Goal: Task Accomplishment & Management: Complete application form

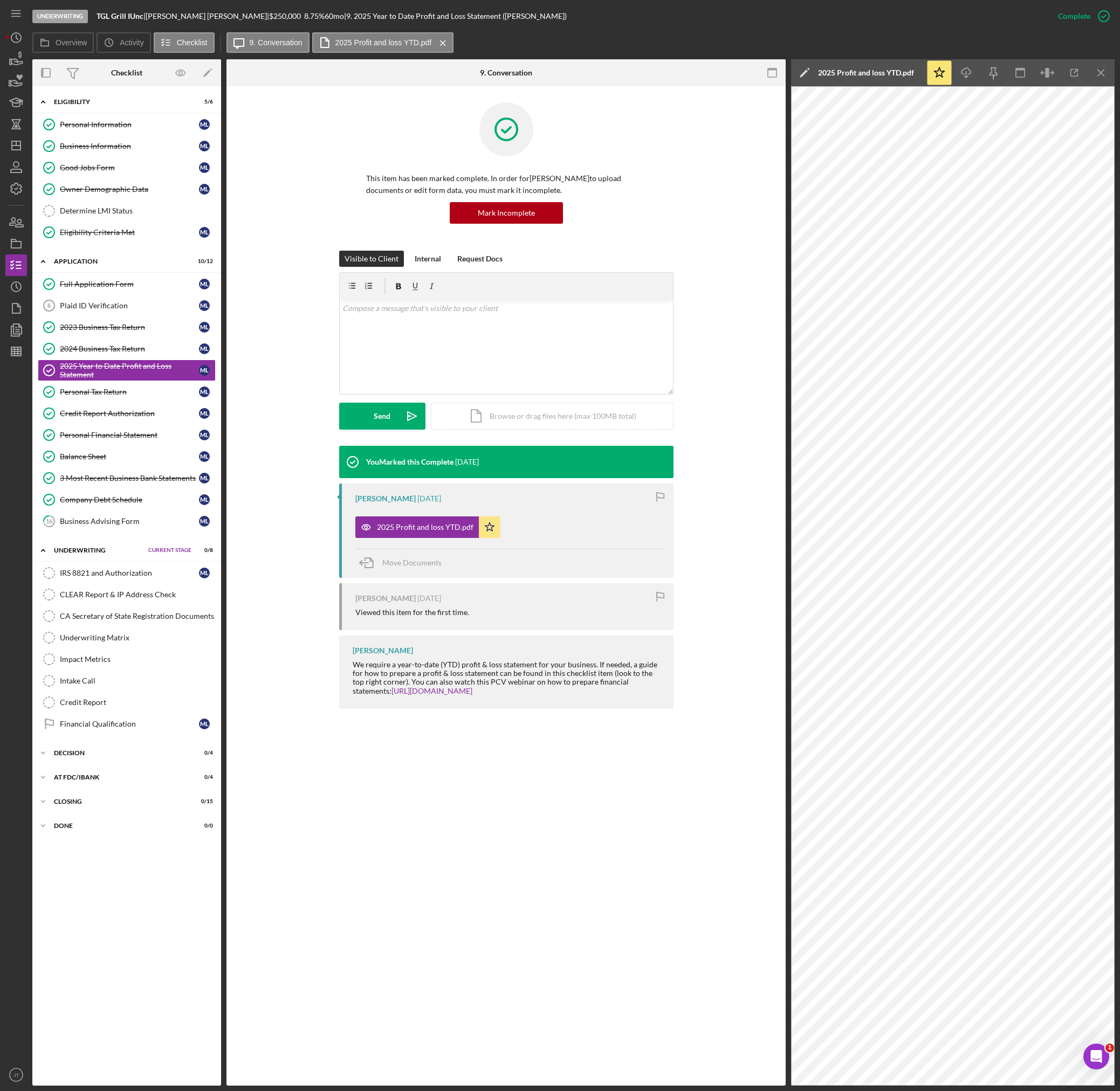
scroll to position [2, 0]
click at [691, 259] on div "Visible to Client Internal Request Docs v Color teal Color pink Remove color Ad…" at bounding box center [506, 348] width 527 height 195
drag, startPoint x: 100, startPoint y: 152, endPoint x: 200, endPoint y: 166, distance: 101.0
click at [100, 152] on link "Business Information Business Information M L" at bounding box center [127, 146] width 178 height 21
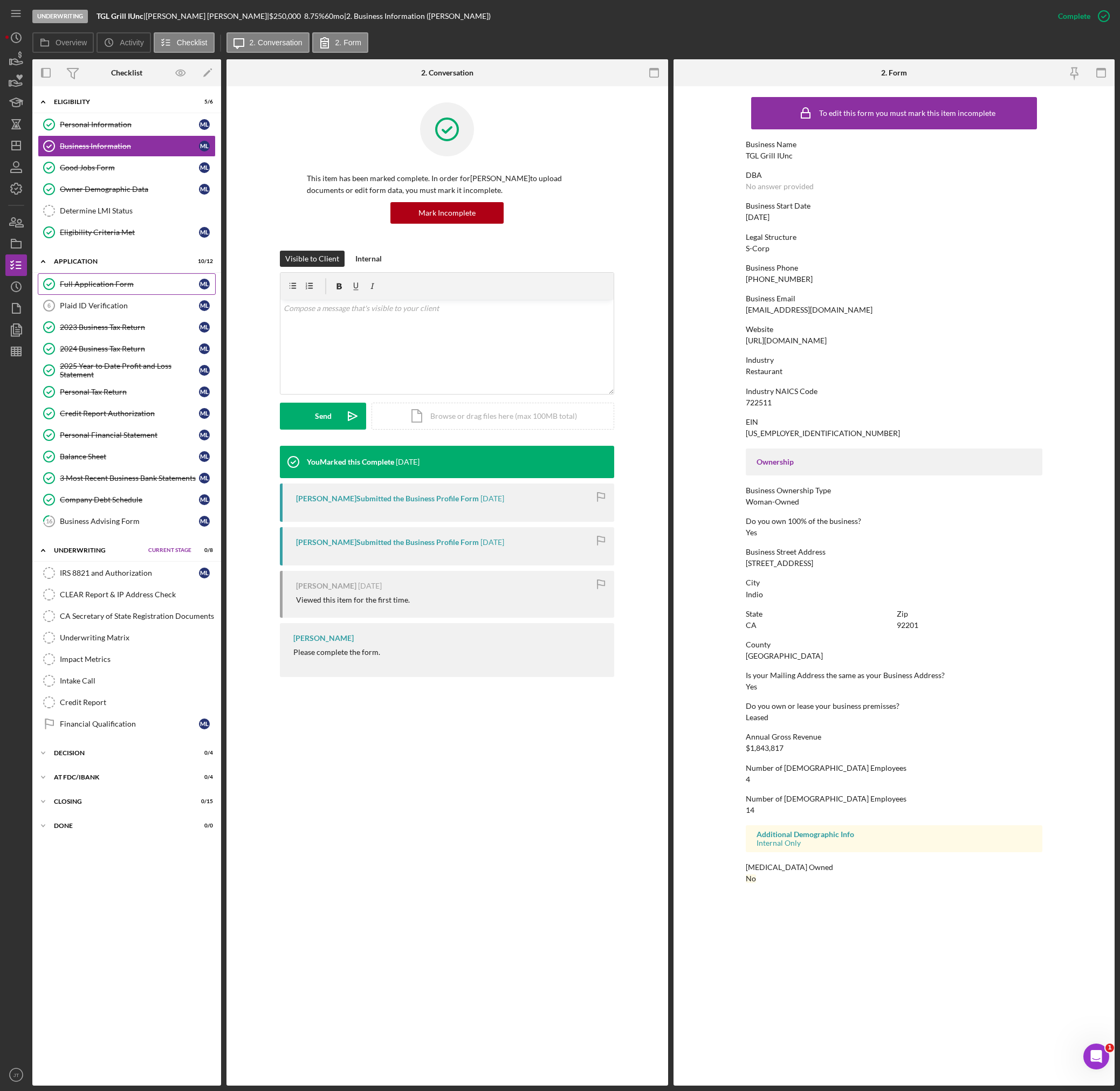
click at [109, 285] on div "Full Application Form" at bounding box center [129, 284] width 139 height 9
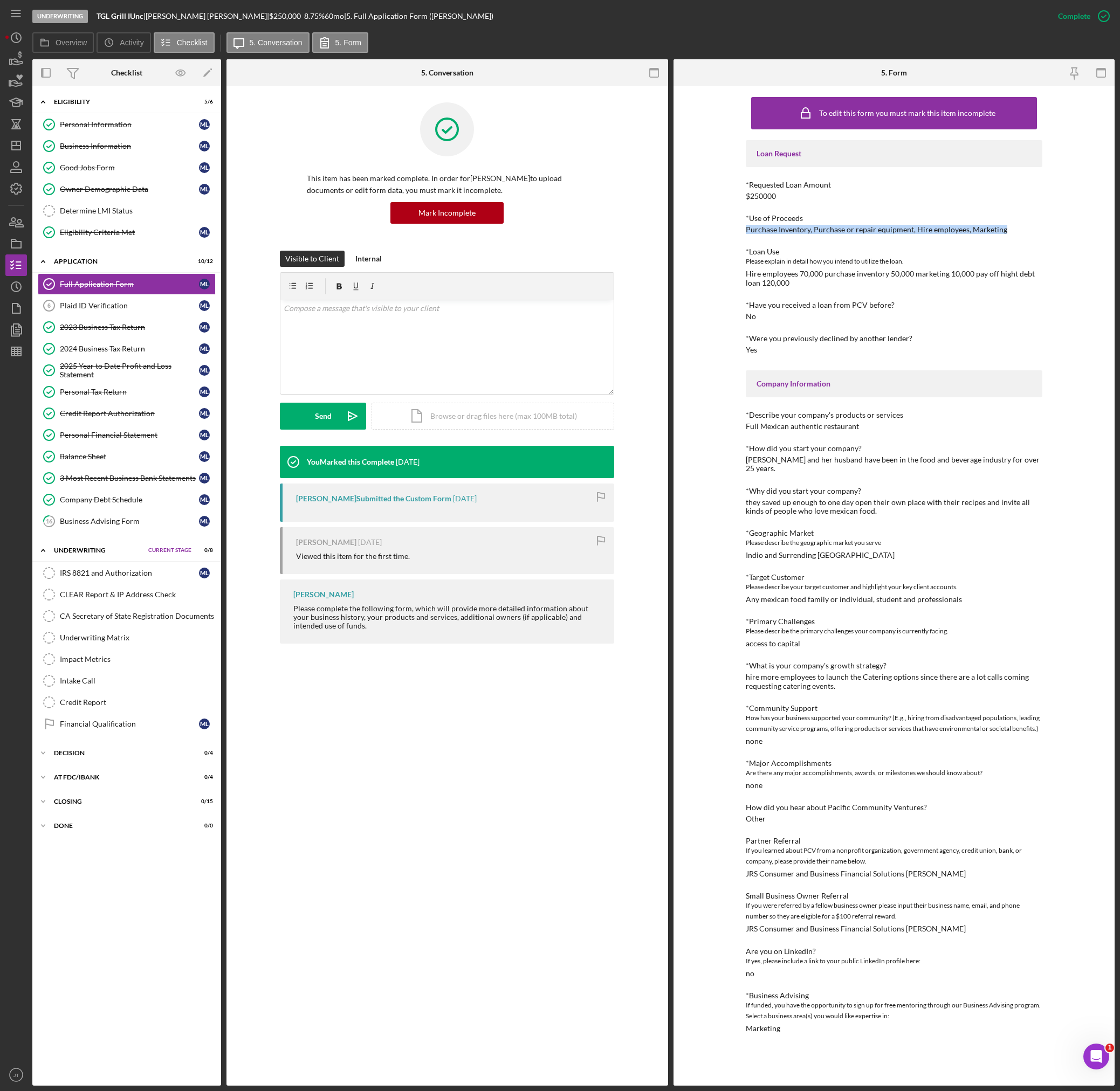
drag, startPoint x: 743, startPoint y: 231, endPoint x: 1002, endPoint y: 230, distance: 259.0
click at [1002, 230] on div "To edit this form you must mark this item incomplete Loan Request *Requested Lo…" at bounding box center [894, 586] width 442 height 999
copy div "Purchase Inventory, Purchase or repair equipment, Hire employees, Marketing"
click at [107, 301] on div "Plaid ID Verification" at bounding box center [129, 306] width 139 height 9
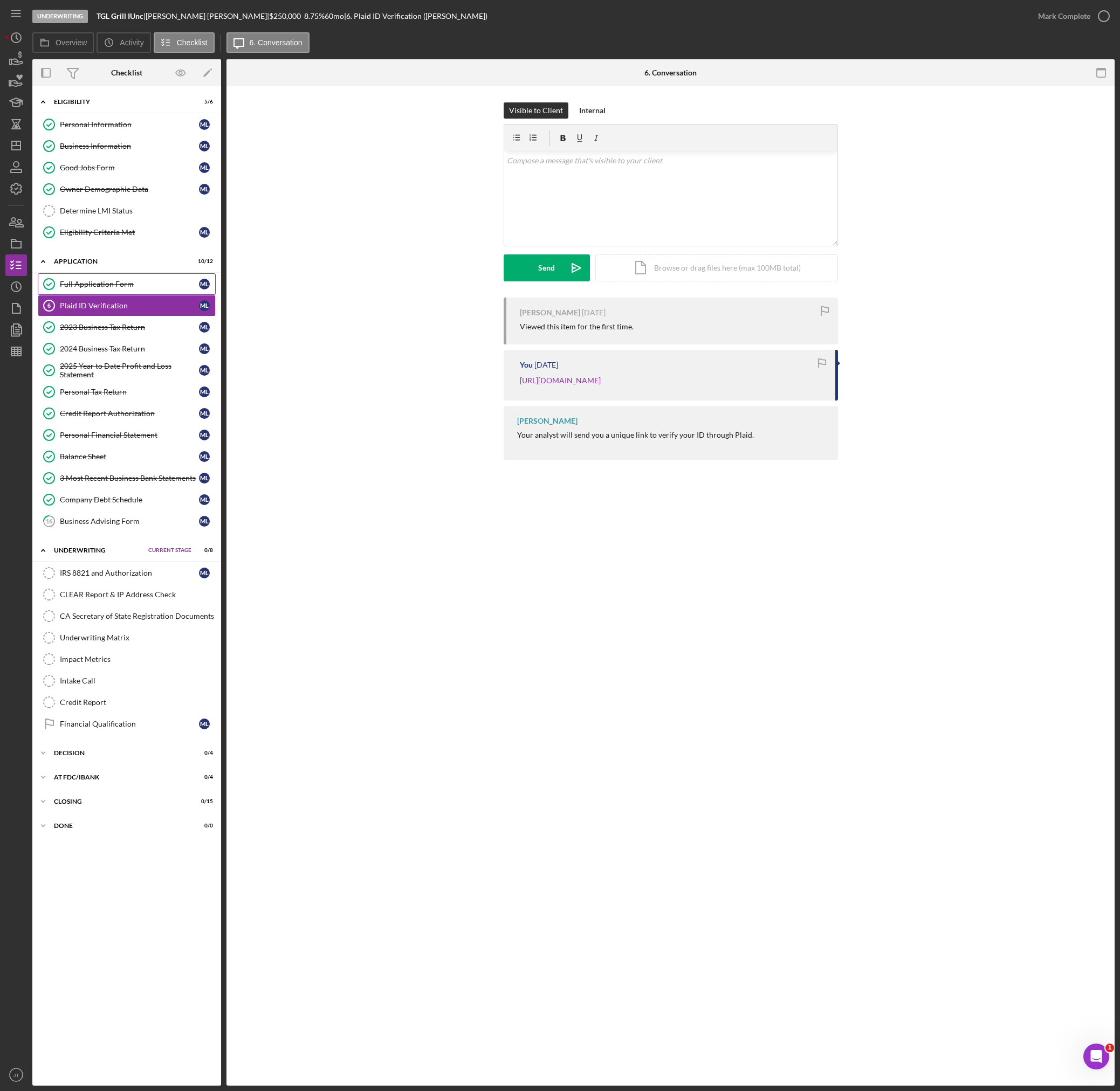
click at [91, 290] on link "Full Application Form Full Application Form M L" at bounding box center [127, 284] width 178 height 21
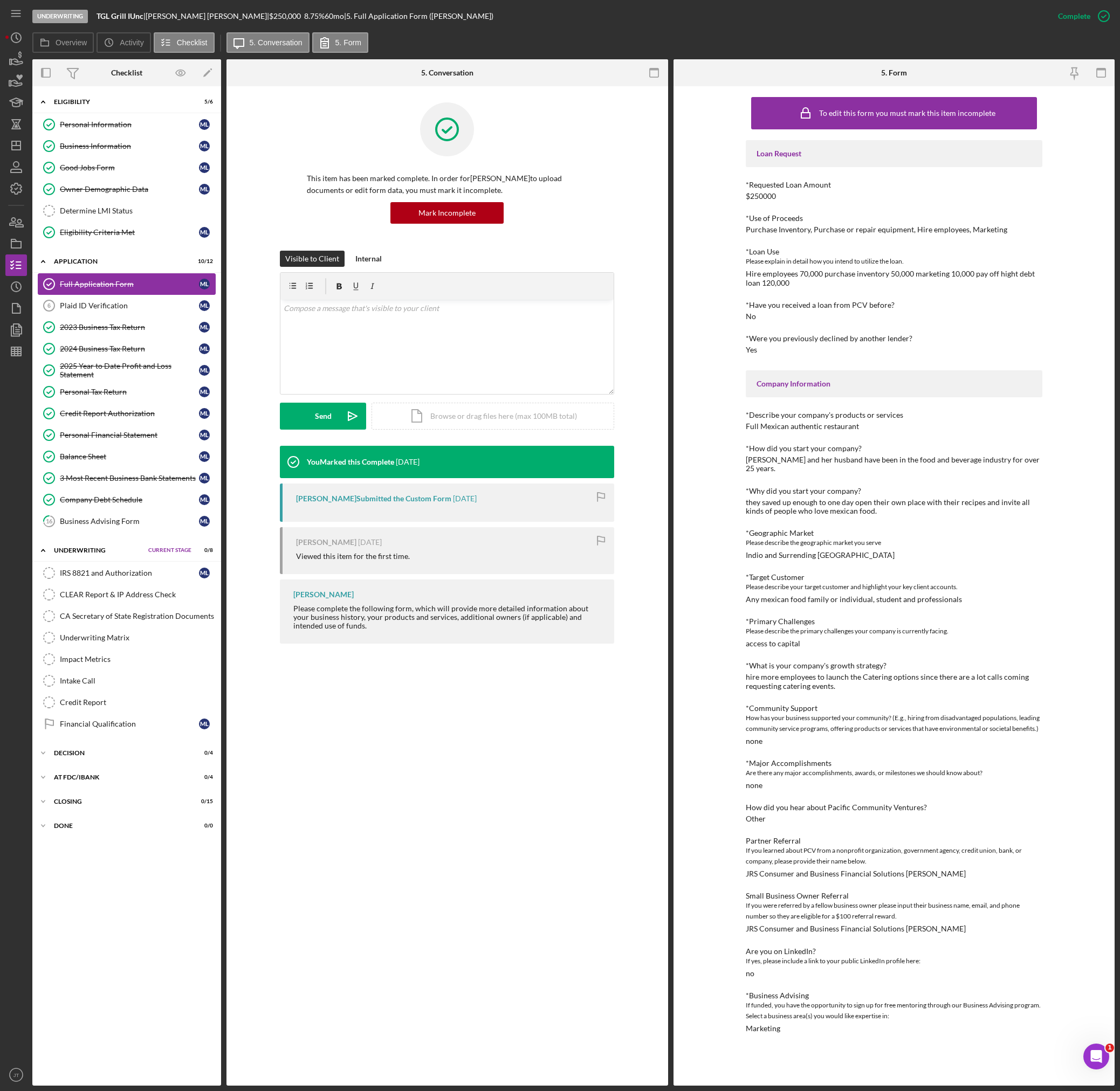
click at [117, 292] on link "Full Application Form Full Application Form M L" at bounding box center [127, 284] width 178 height 21
click at [117, 300] on link "Plaid ID Verification 6 Plaid ID Verification M L" at bounding box center [127, 305] width 178 height 21
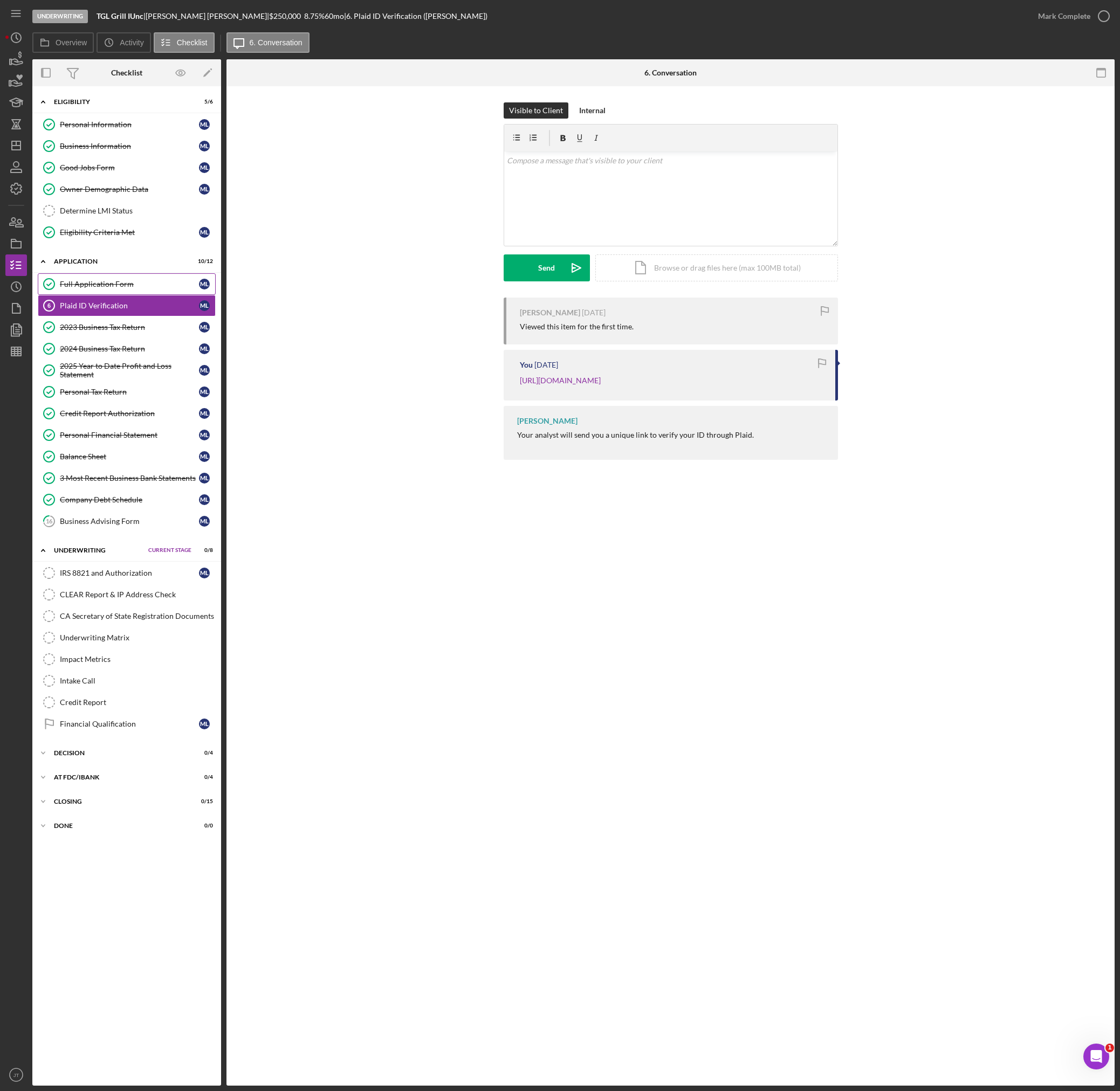
click at [138, 286] on div "Full Application Form" at bounding box center [129, 284] width 139 height 9
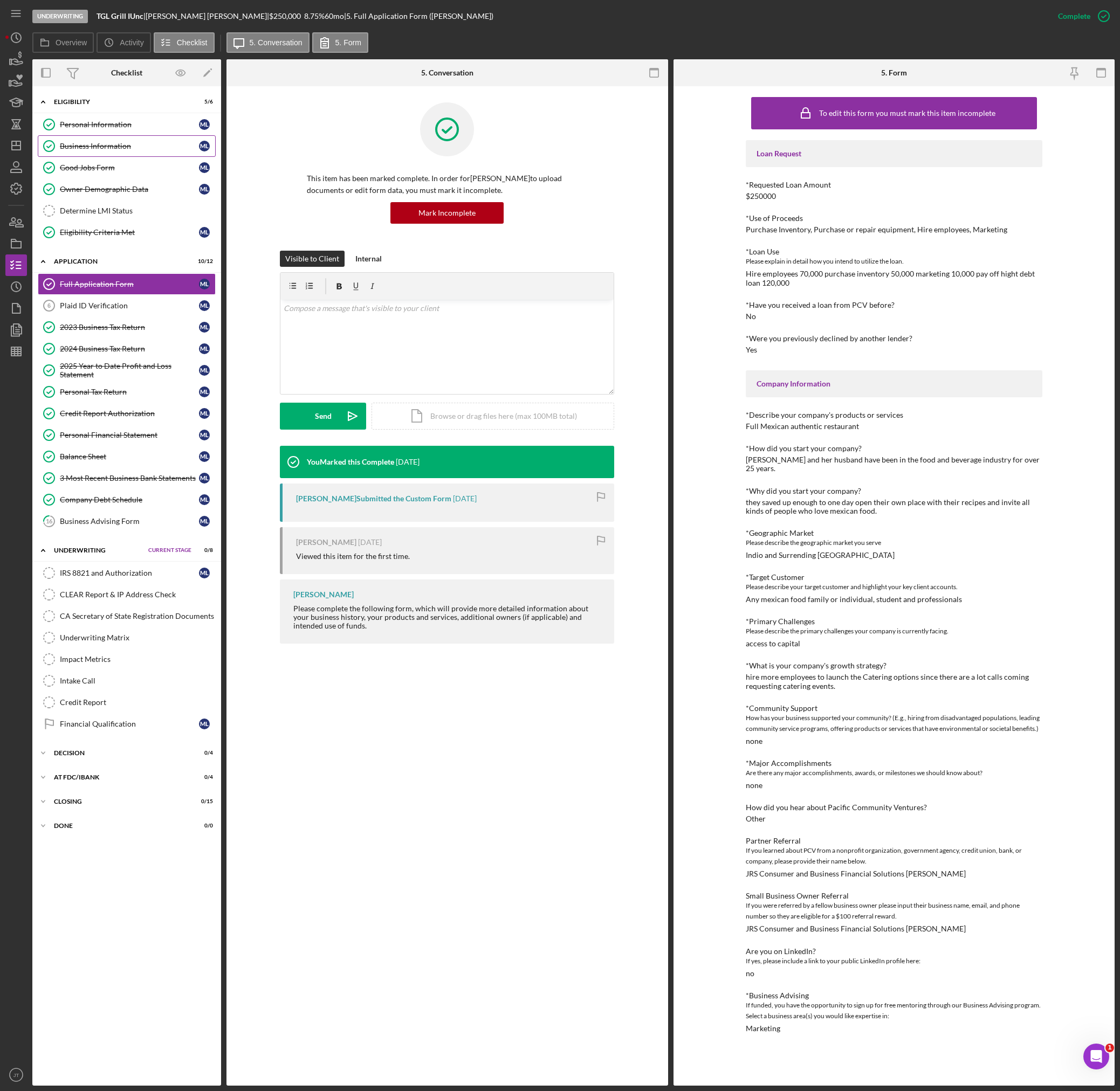
click at [89, 143] on div "Business Information" at bounding box center [129, 146] width 139 height 9
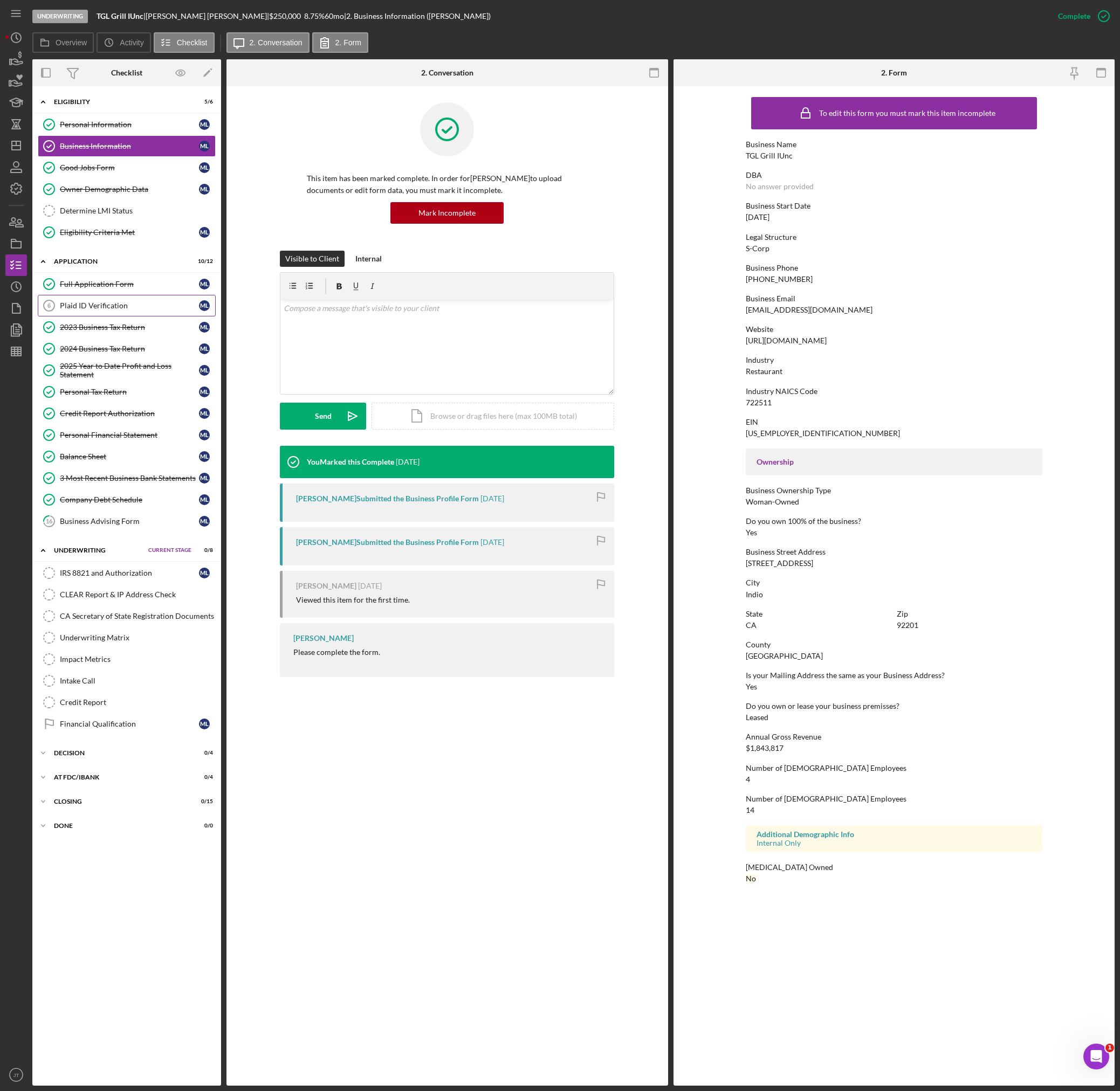
click at [113, 306] on div "Plaid ID Verification" at bounding box center [129, 306] width 139 height 9
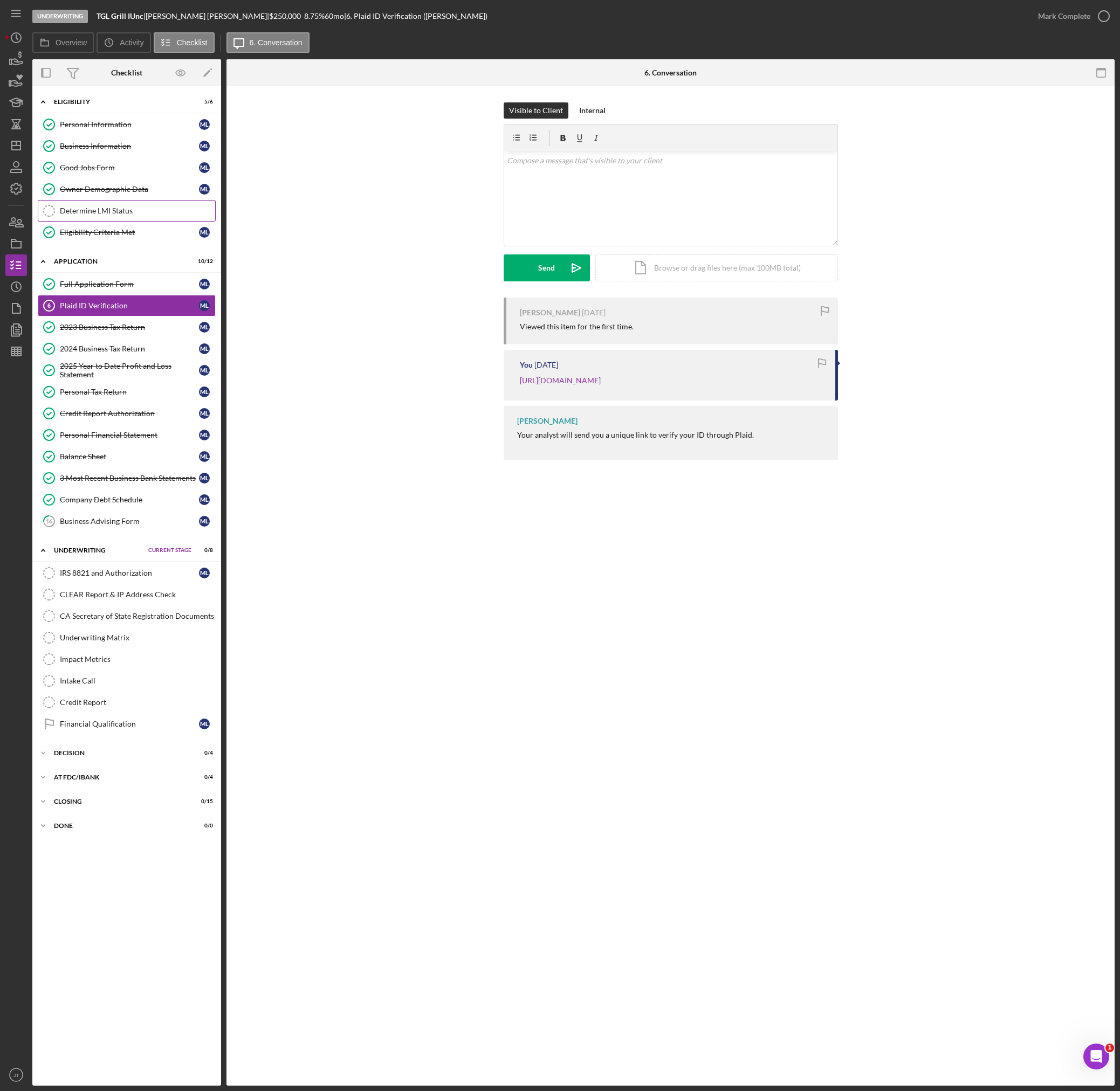
click at [124, 210] on div "Determine LMI Status" at bounding box center [138, 211] width 155 height 9
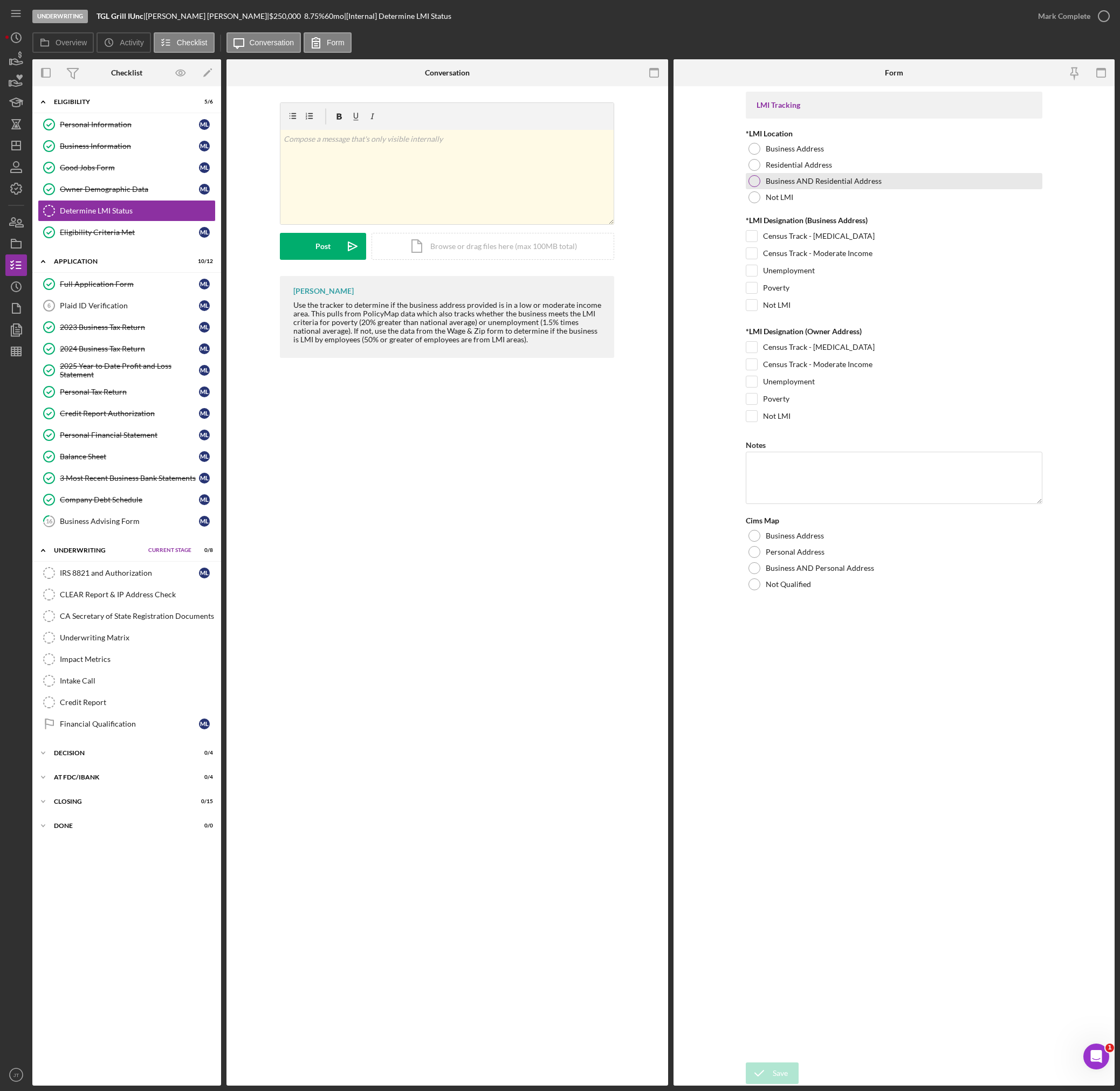
click at [757, 180] on div at bounding box center [754, 180] width 12 height 12
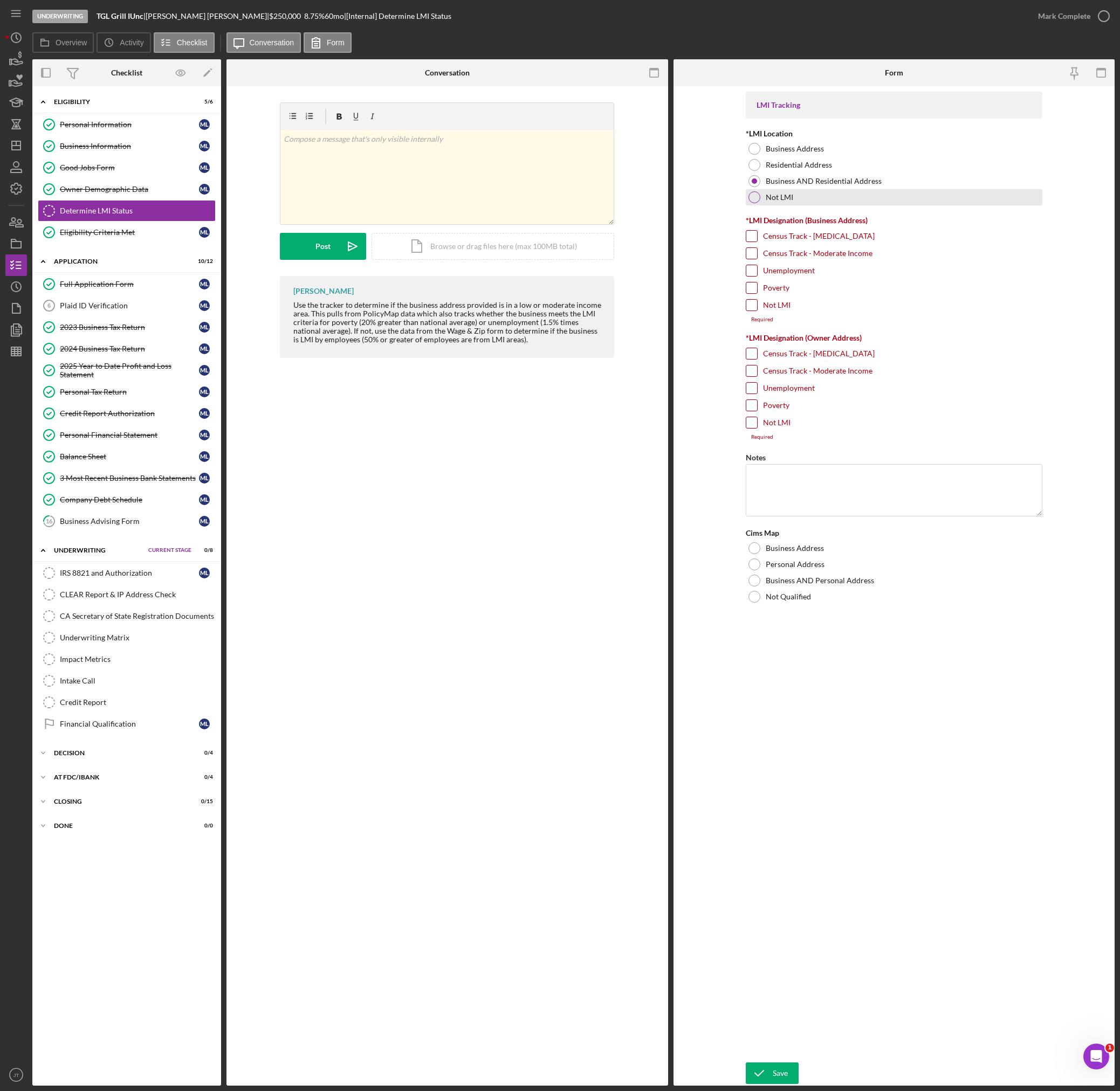
click at [755, 198] on div at bounding box center [754, 197] width 12 height 12
drag, startPoint x: 746, startPoint y: 301, endPoint x: 749, endPoint y: 312, distance: 11.4
click at [746, 301] on input "Not LMI" at bounding box center [752, 305] width 11 height 11
checkbox input "true"
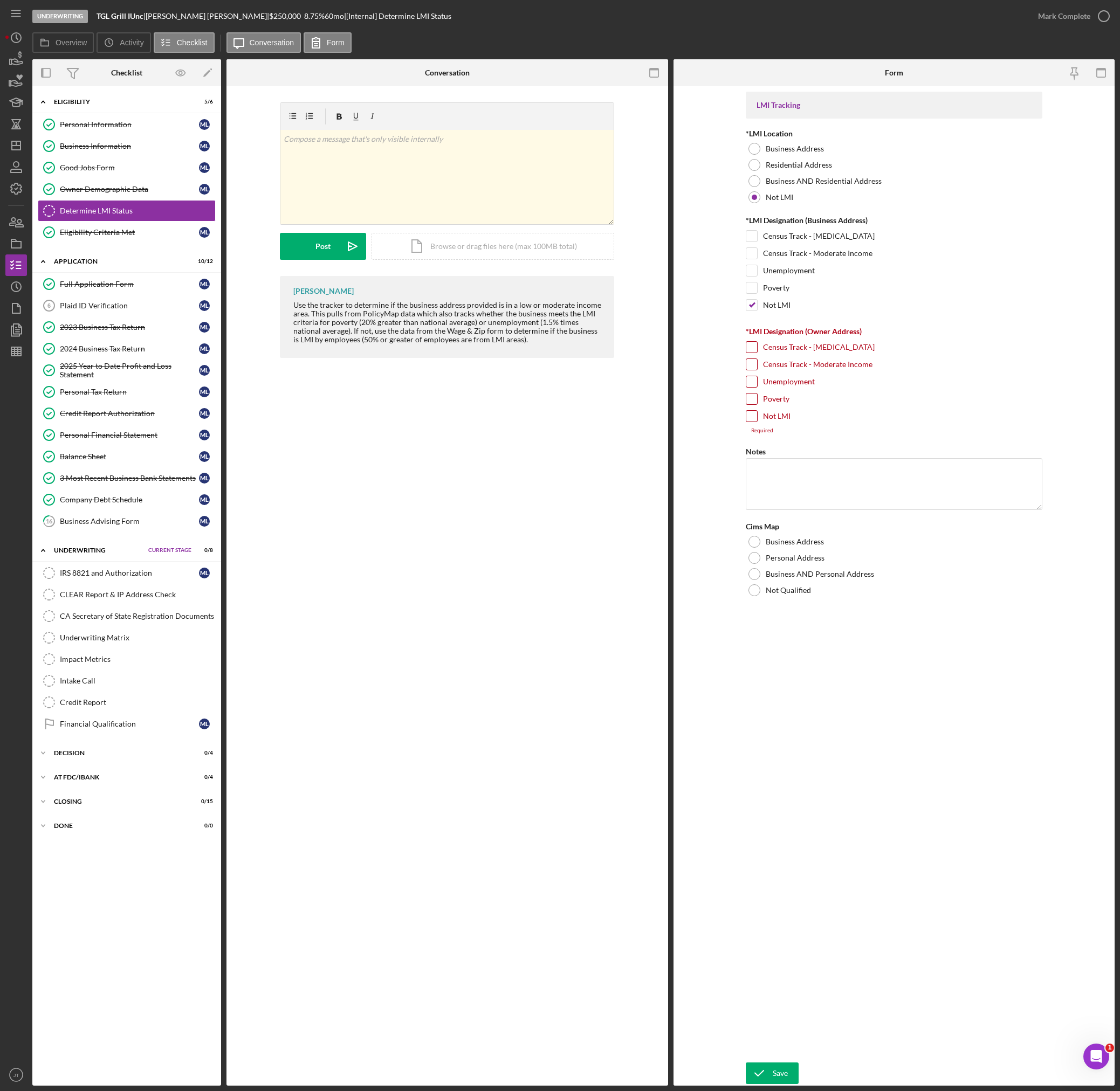
click at [752, 420] on input "Not LMI" at bounding box center [752, 416] width 11 height 11
checkbox input "true"
click at [757, 583] on div at bounding box center [754, 584] width 12 height 12
click at [757, 1070] on icon "submit" at bounding box center [759, 1073] width 27 height 27
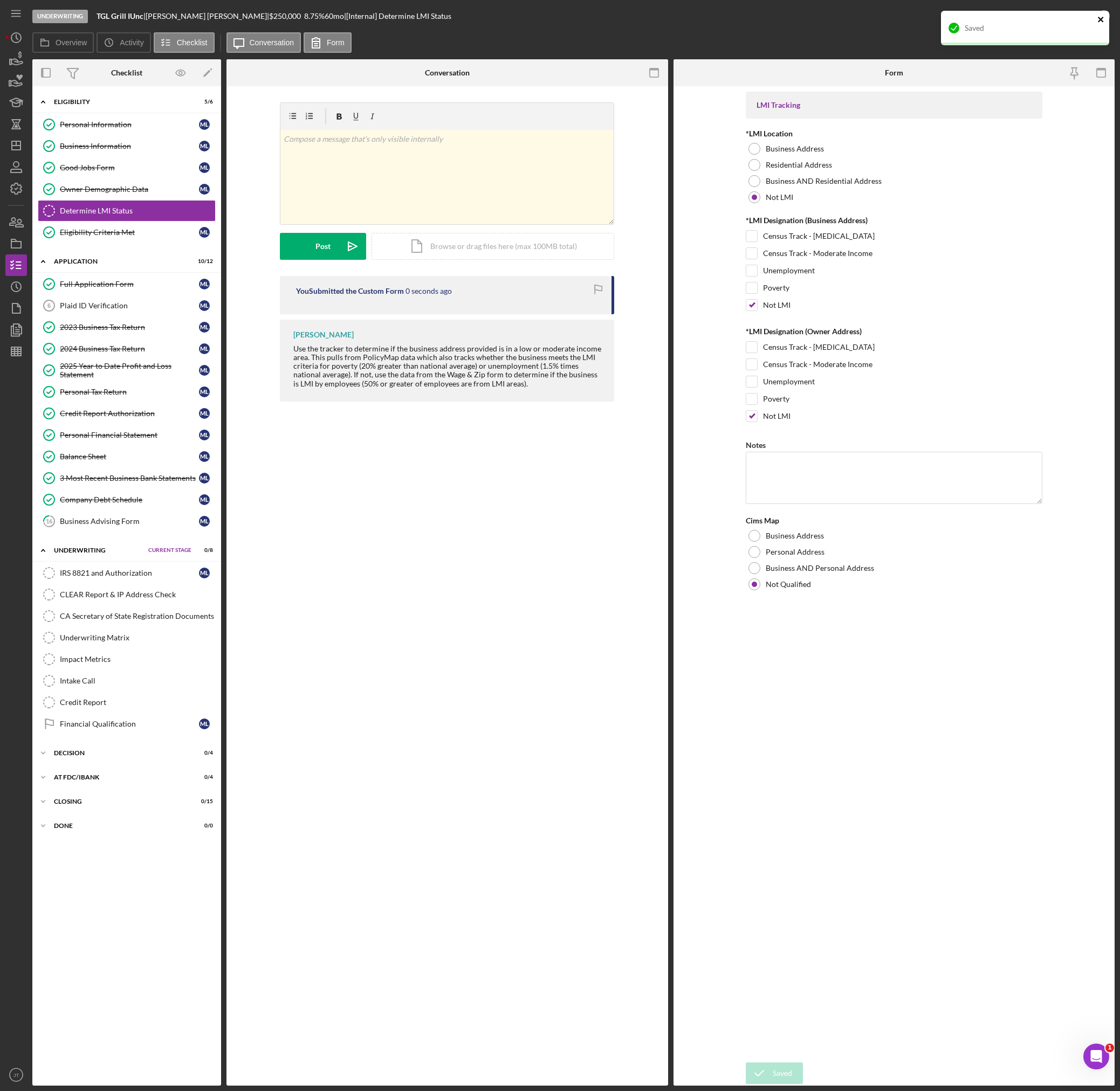
click at [1104, 15] on icon "close" at bounding box center [1101, 20] width 7 height 9
click at [1092, 13] on div "Saved" at bounding box center [1025, 32] width 172 height 48
click at [1092, 16] on icon "button" at bounding box center [1103, 16] width 27 height 27
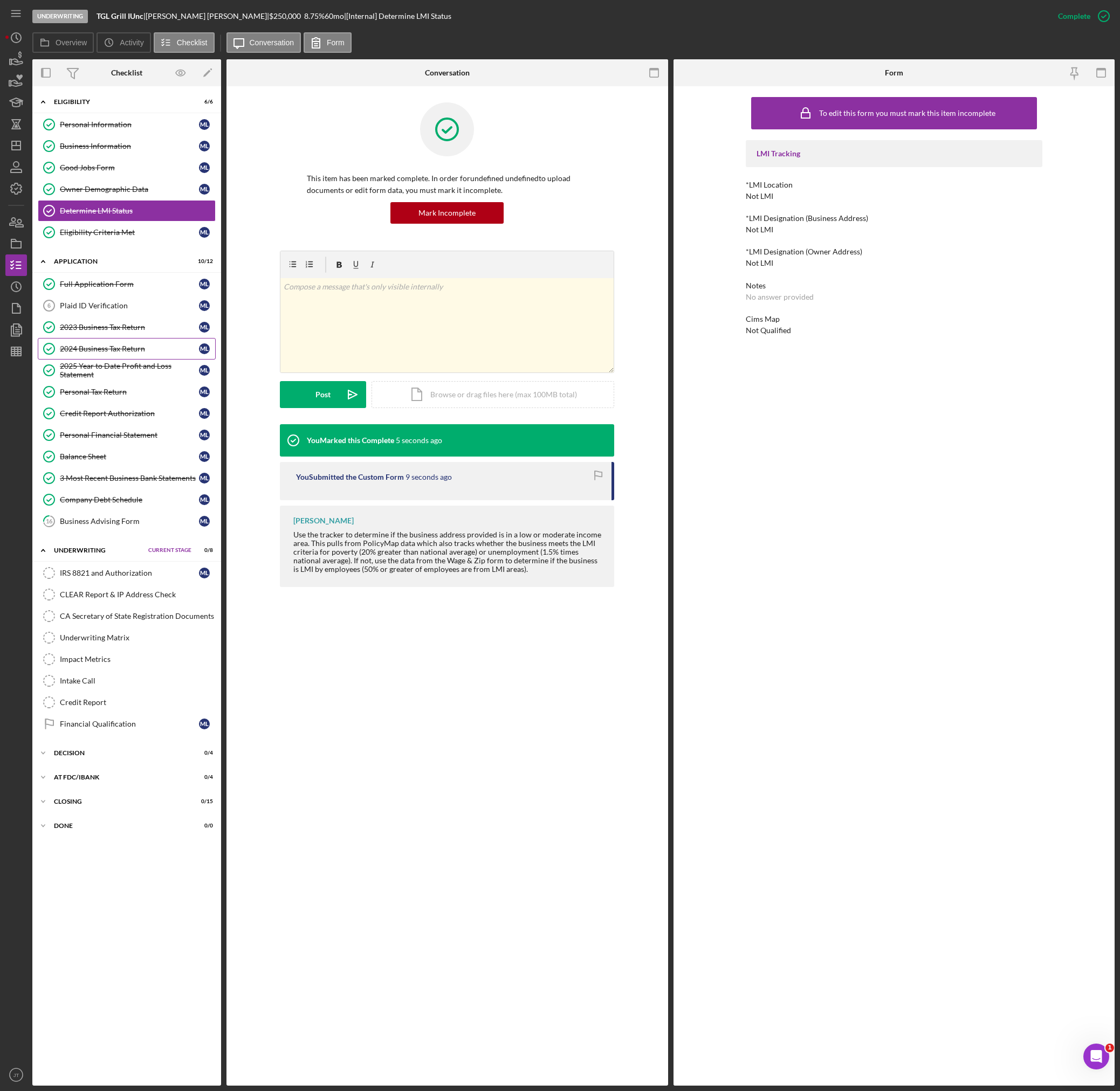
click at [90, 350] on div "2024 Business Tax Return" at bounding box center [129, 349] width 139 height 9
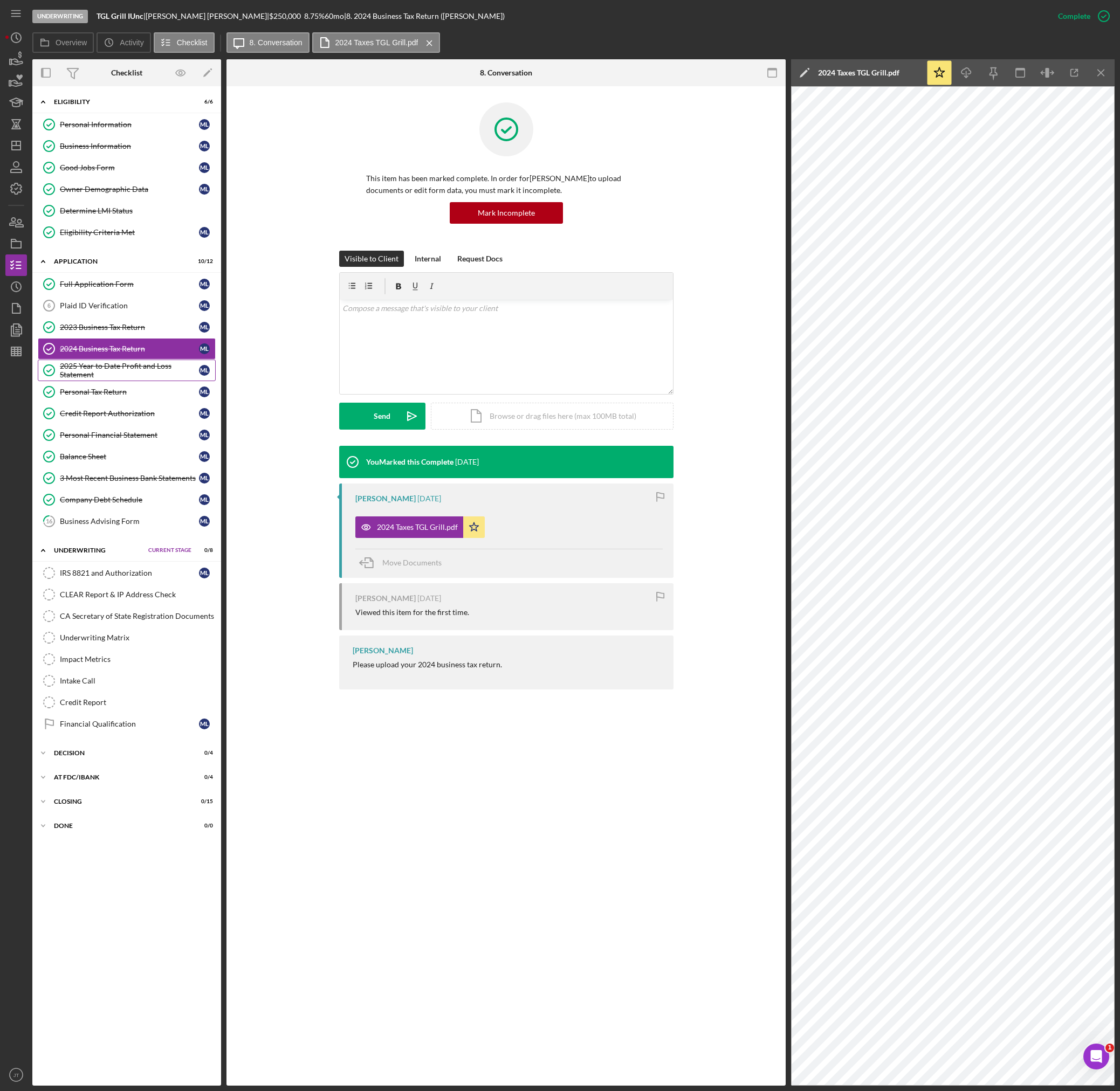
click at [139, 364] on div "2025 Year to Date Profit and Loss Statement" at bounding box center [129, 370] width 139 height 17
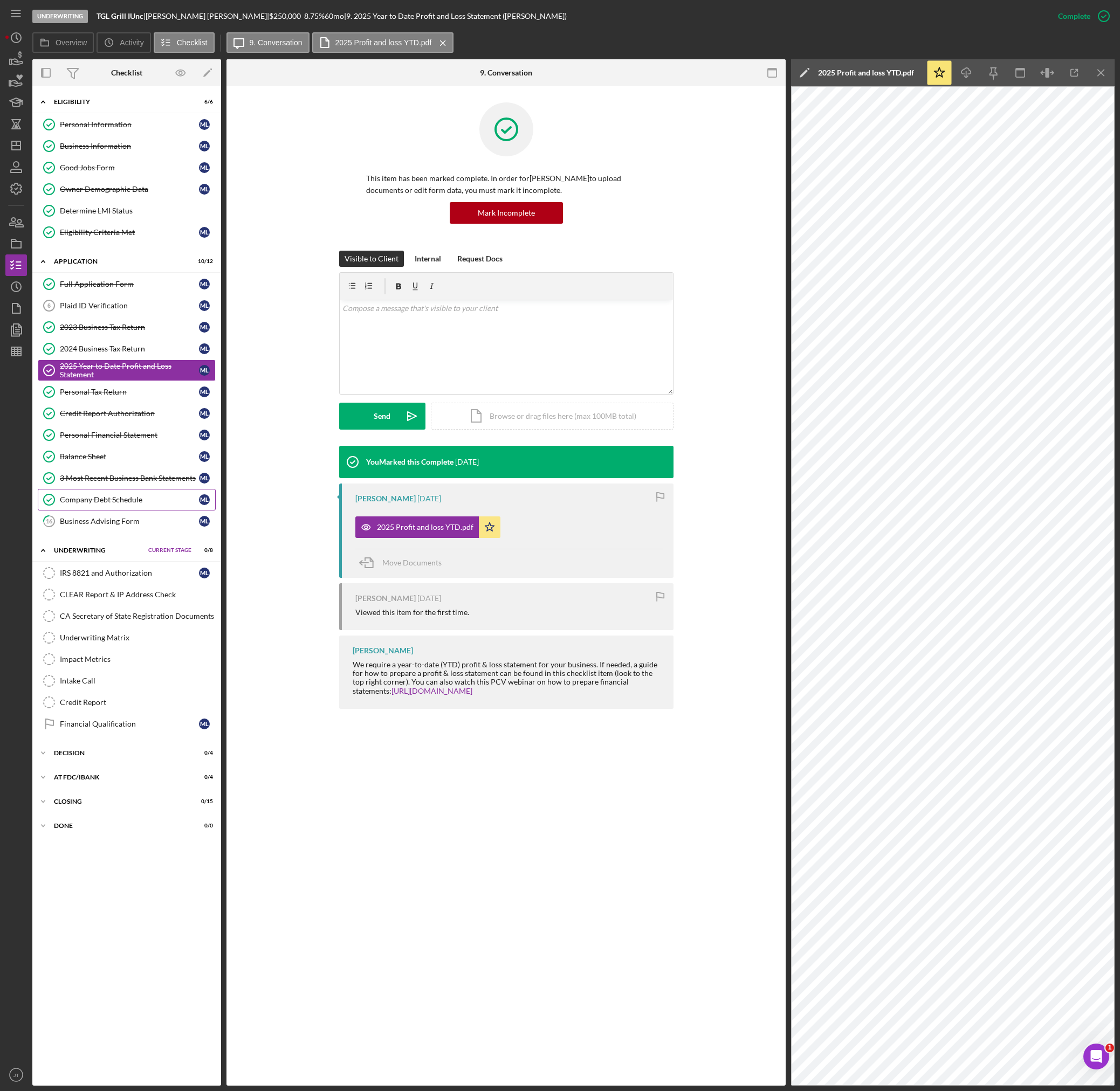
click at [99, 509] on link "Company Debt Schedule Company Debt Schedule M L" at bounding box center [127, 499] width 178 height 21
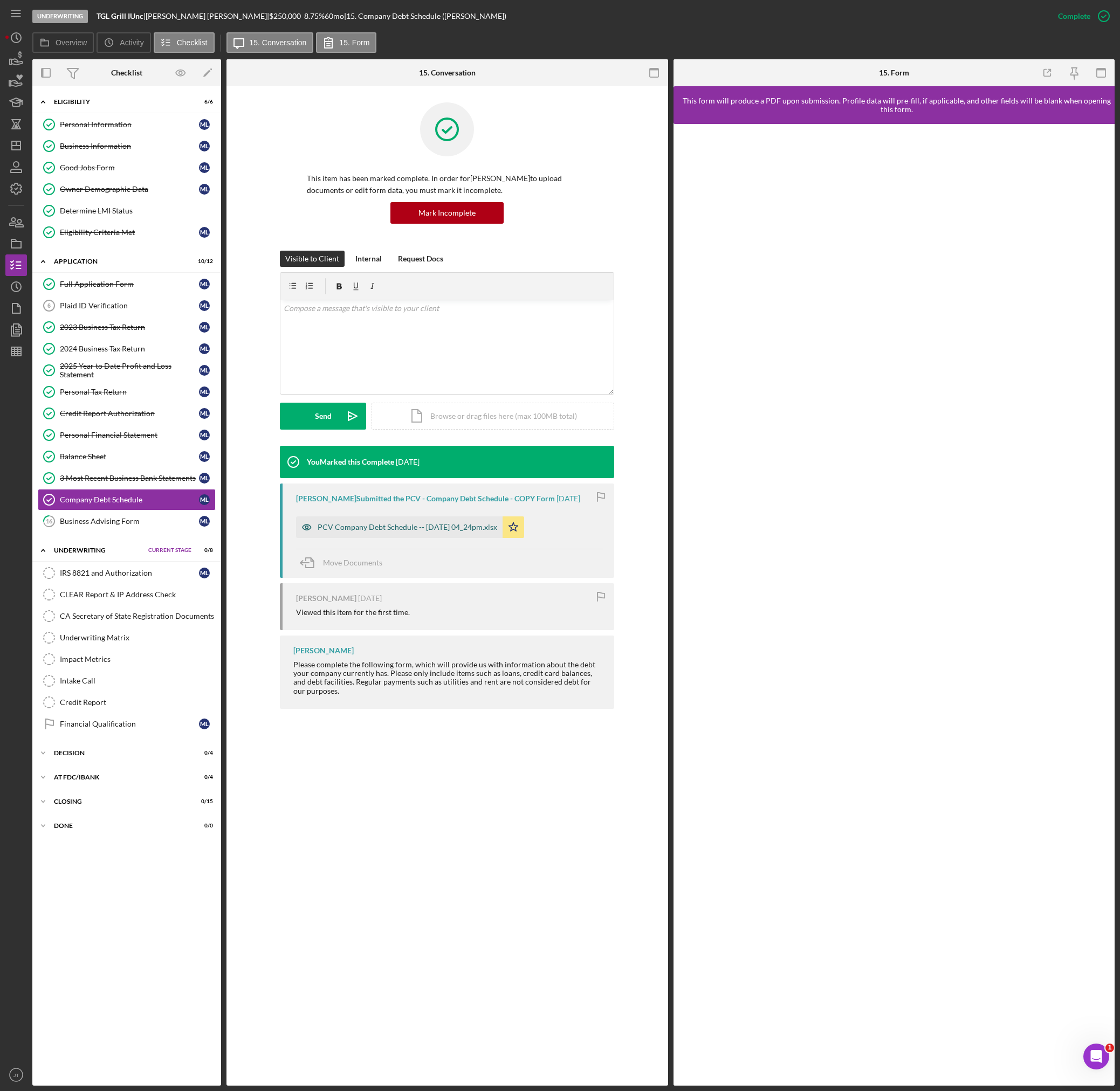
click at [418, 521] on div "PCV Company Debt Schedule -- [DATE] 04_24pm.xlsx" at bounding box center [399, 527] width 207 height 21
